Goal: Task Accomplishment & Management: Use online tool/utility

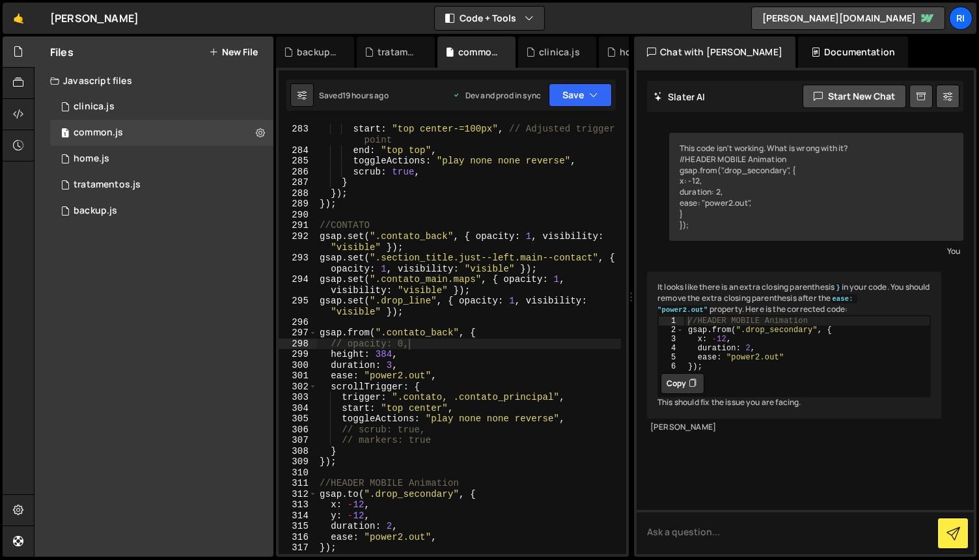
click at [110, 107] on div "clinica.js" at bounding box center [94, 107] width 41 height 12
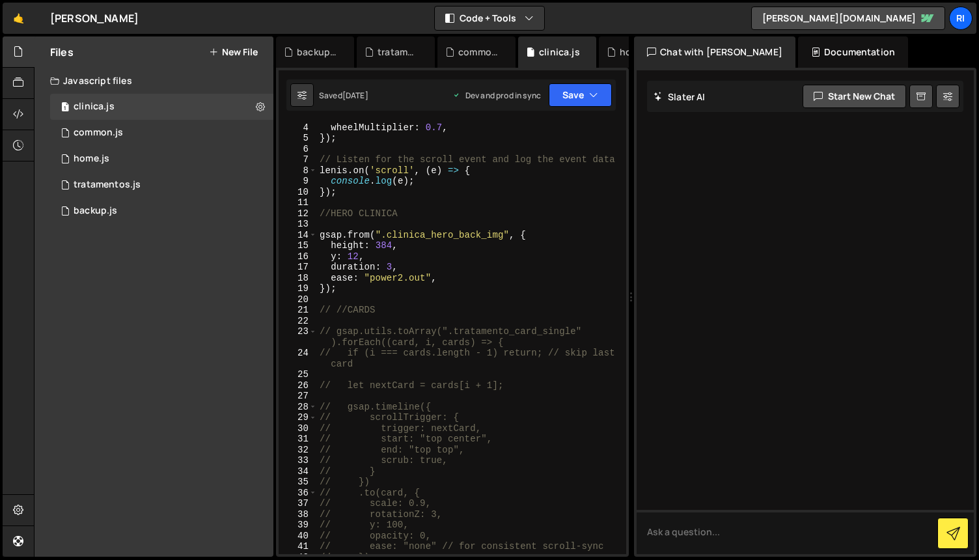
type textarea "});"
click at [532, 286] on div "wheelMultiplier : 0.7 , }) ; // Listen for the scroll event and log the event d…" at bounding box center [469, 348] width 304 height 453
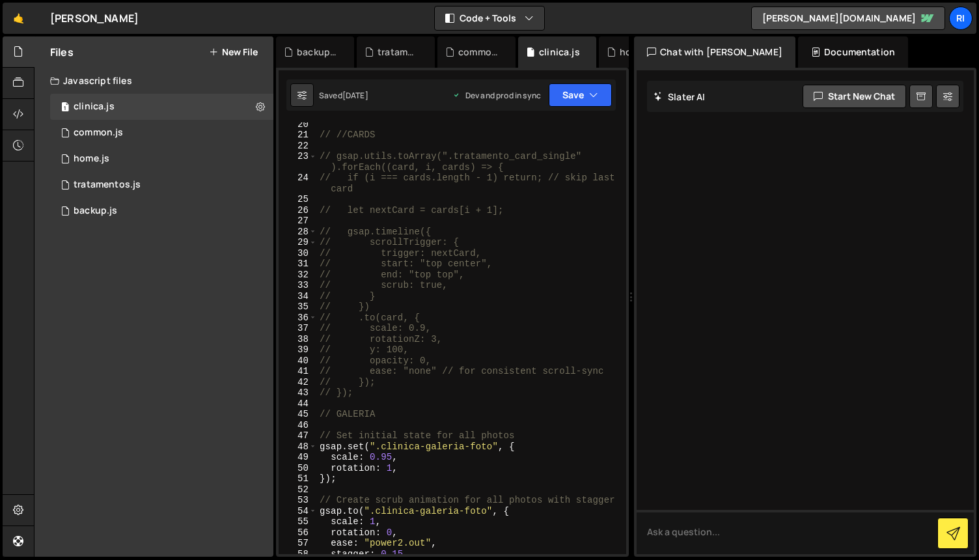
scroll to position [0, 0]
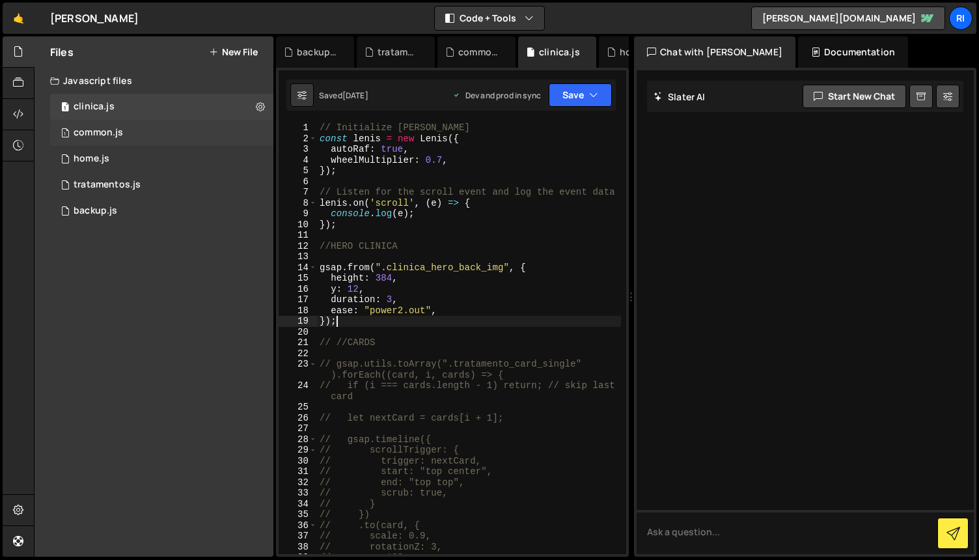
click at [125, 133] on div "1 common.js 0" at bounding box center [161, 133] width 223 height 26
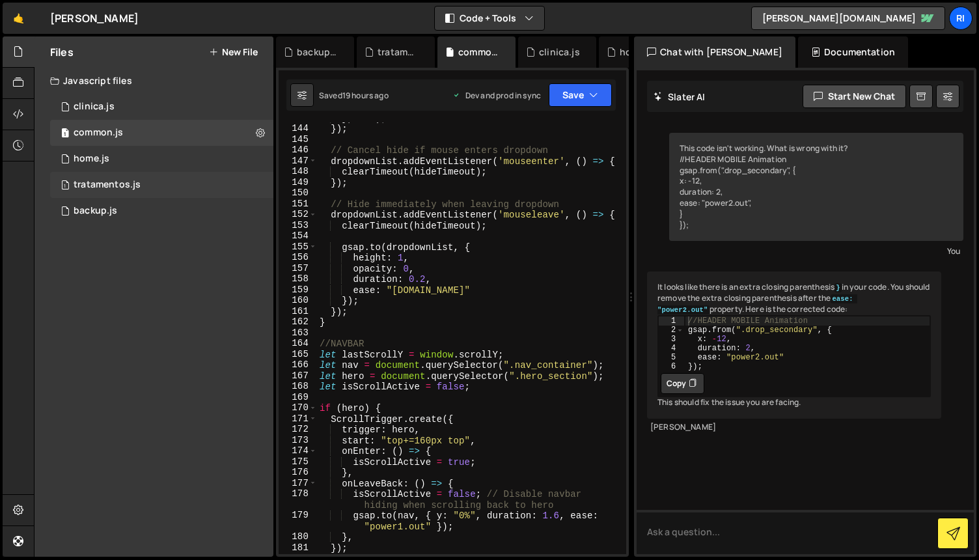
scroll to position [1697, 0]
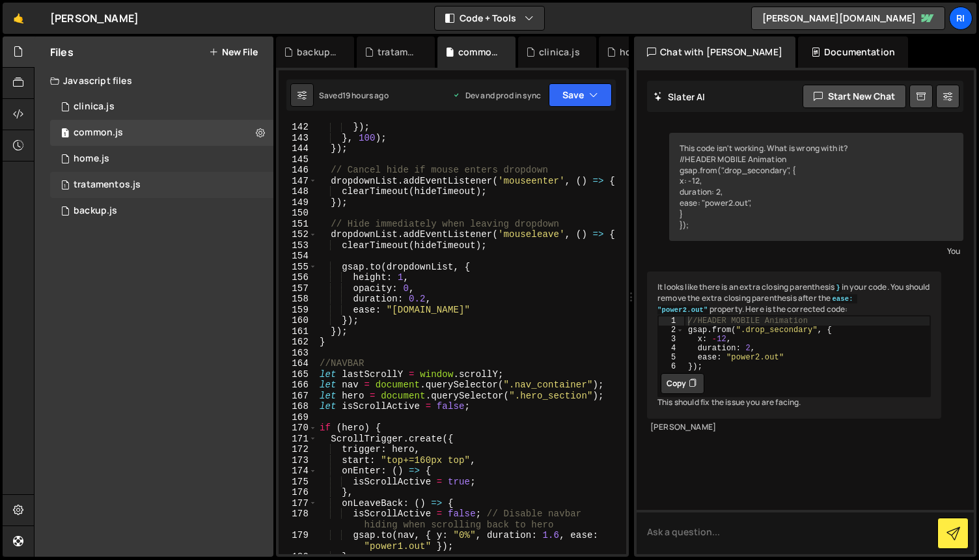
click at [132, 186] on div "tratamentos.js" at bounding box center [107, 185] width 67 height 12
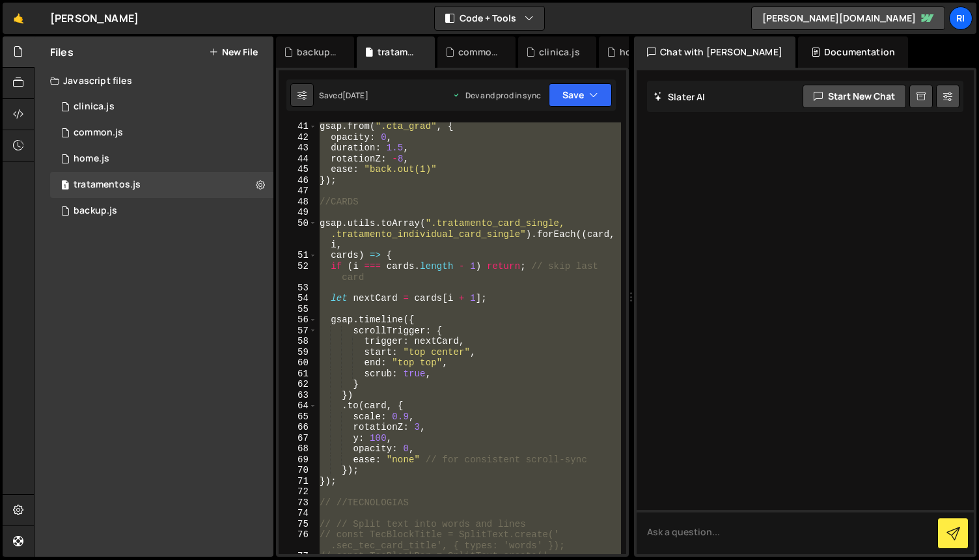
scroll to position [26, 0]
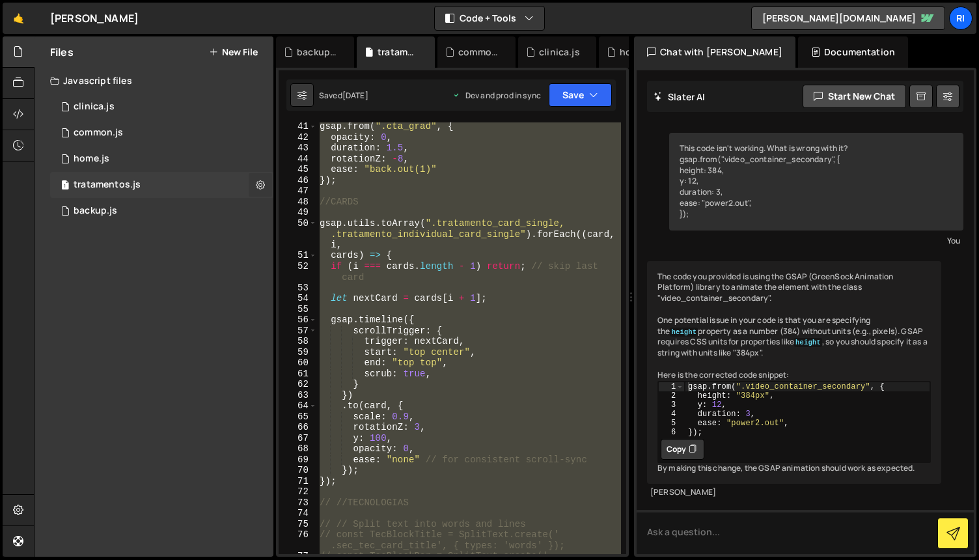
click at [262, 189] on icon at bounding box center [260, 184] width 9 height 12
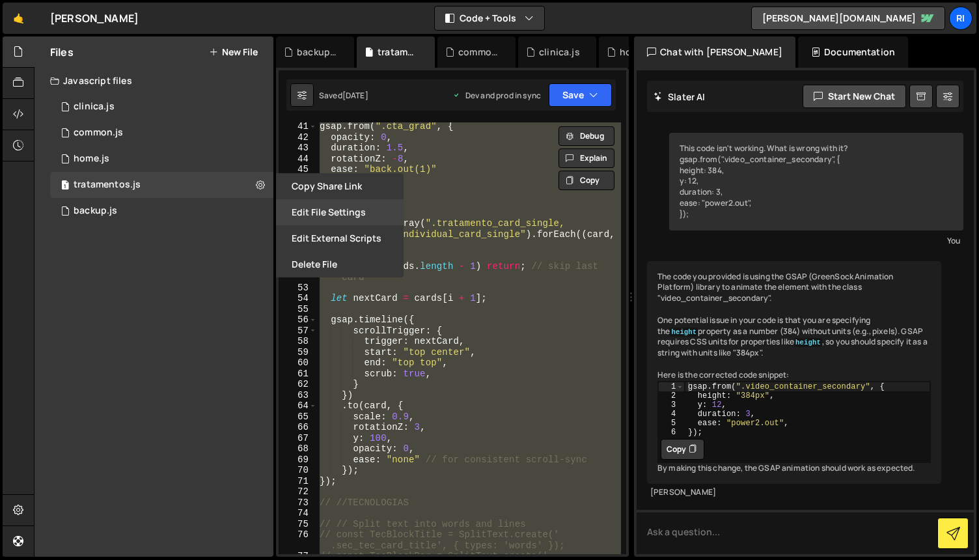
click at [329, 208] on button "Edit File Settings" at bounding box center [340, 212] width 128 height 26
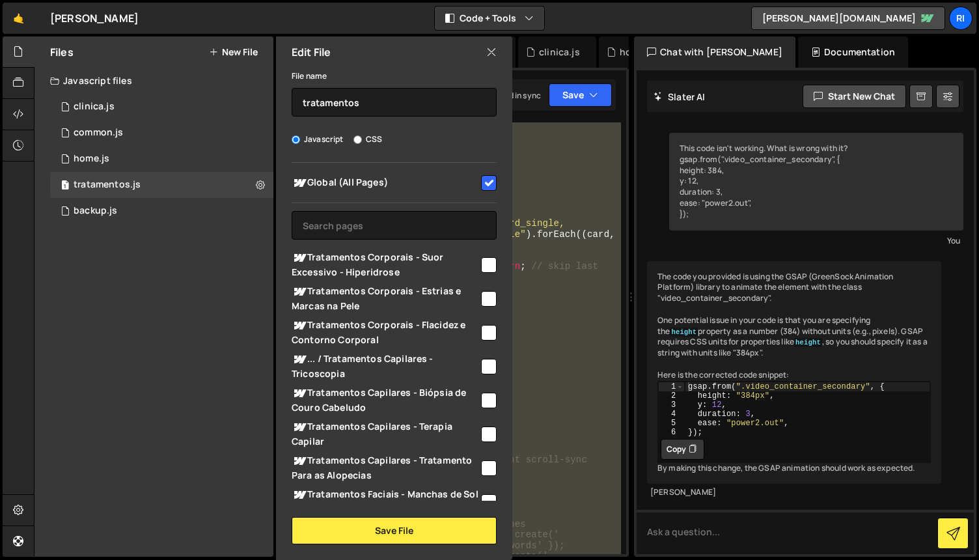
click at [550, 187] on div "gsap . from ( ".cta_grad" , { opacity : 0 , duration : 1.5 , rotationZ : - 8 , …" at bounding box center [469, 338] width 304 height 432
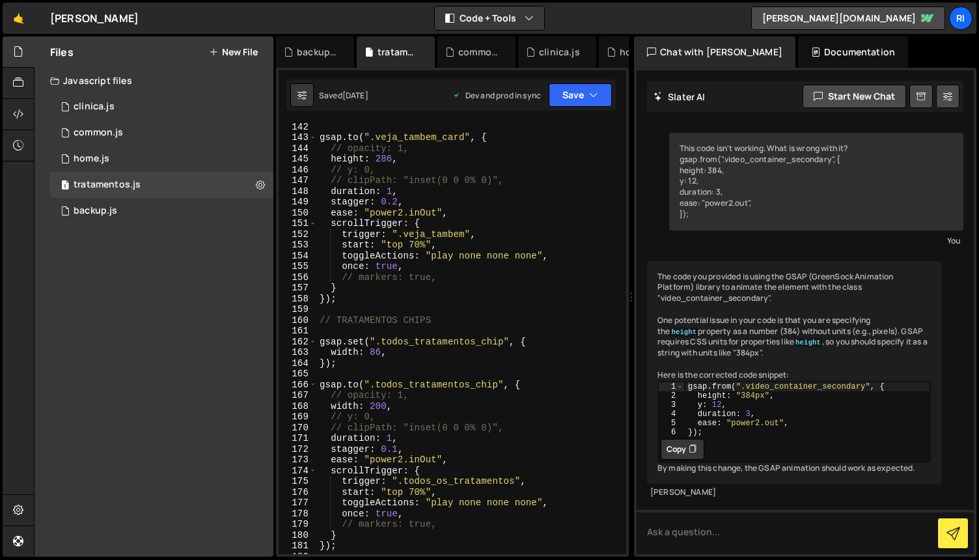
scroll to position [1608, 0]
